Goal: Understand process/instructions

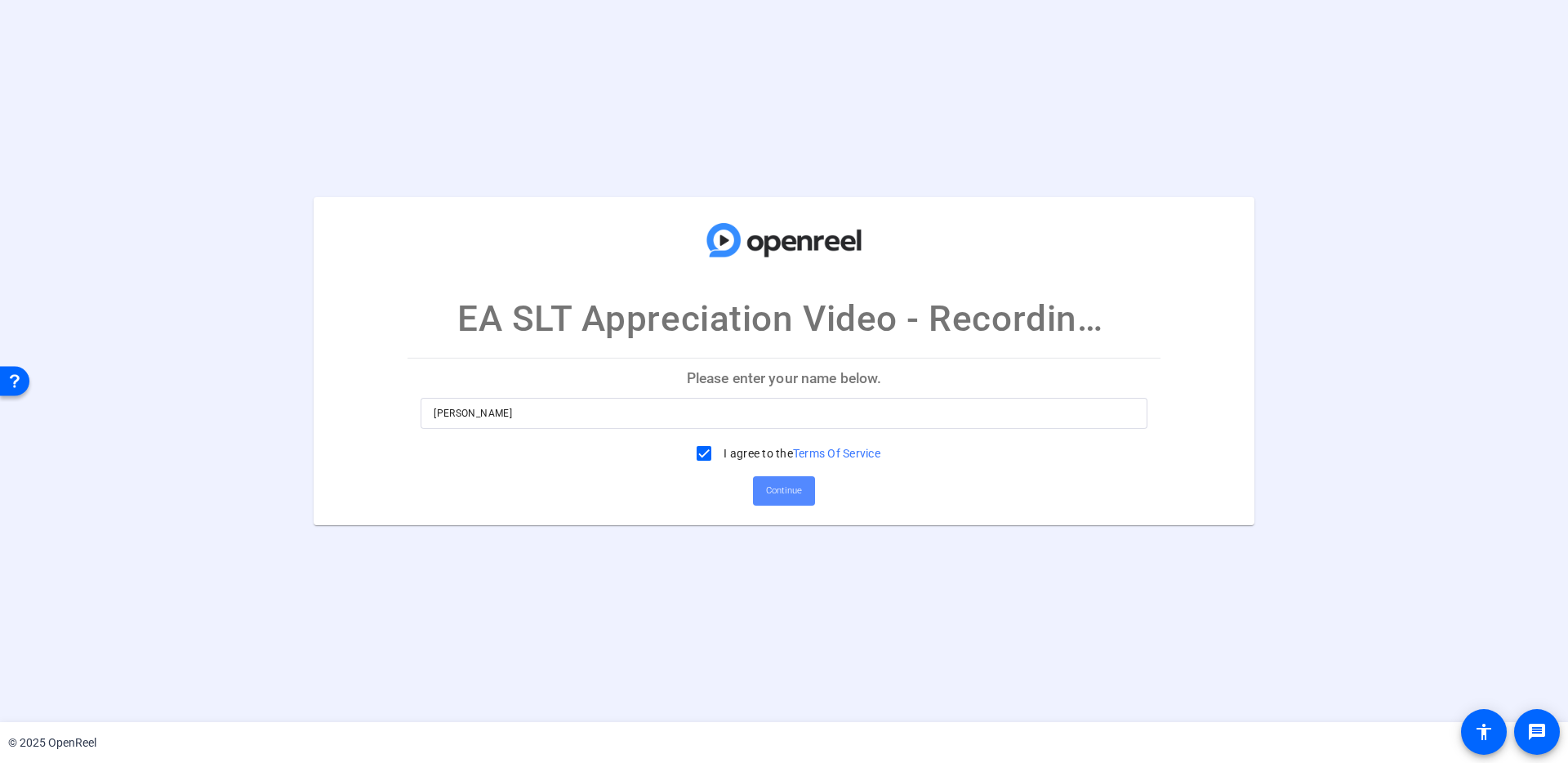
click at [779, 491] on span "Continue" at bounding box center [784, 491] width 36 height 25
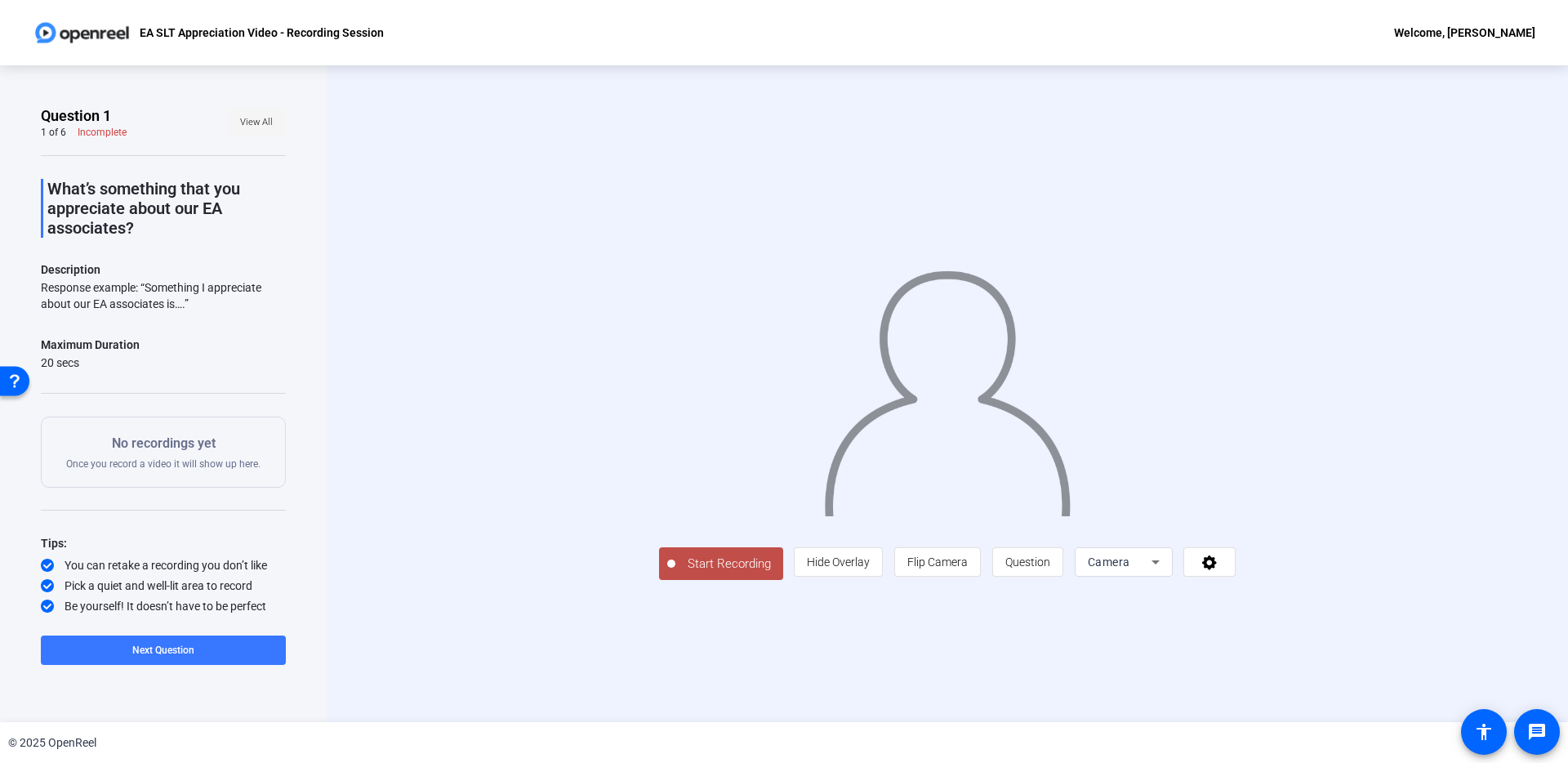
click at [253, 126] on span "View All" at bounding box center [257, 123] width 33 height 25
